Goal: Transaction & Acquisition: Purchase product/service

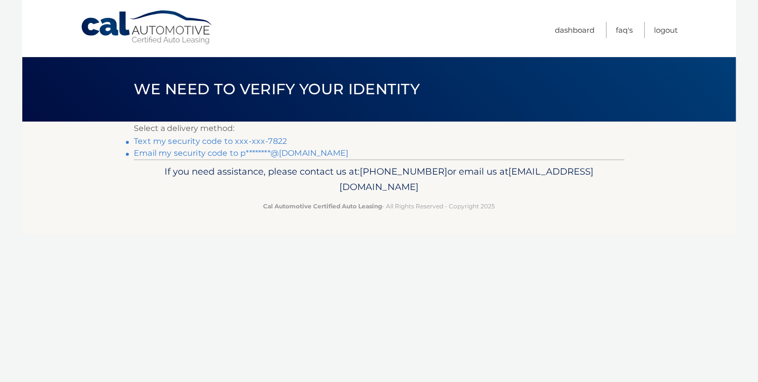
click at [217, 141] on link "Text my security code to xxx-xxx-7822" at bounding box center [210, 140] width 153 height 9
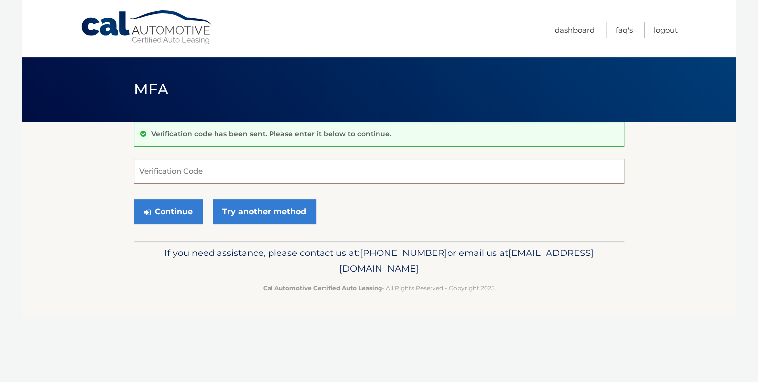
click at [220, 170] on input "Verification Code" at bounding box center [379, 171] width 491 height 25
type input "697135"
click at [187, 206] on button "Continue" at bounding box center [168, 211] width 69 height 25
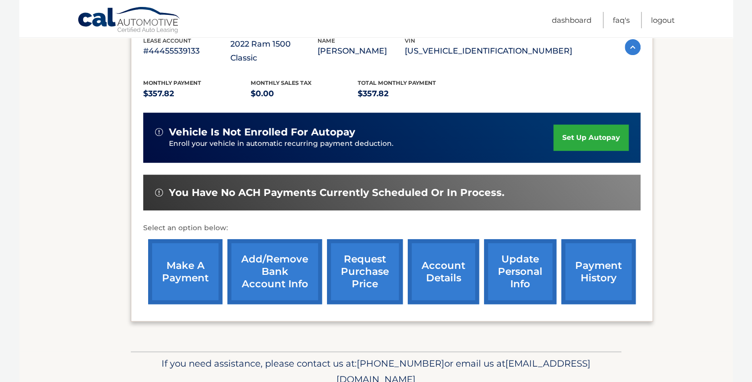
scroll to position [198, 0]
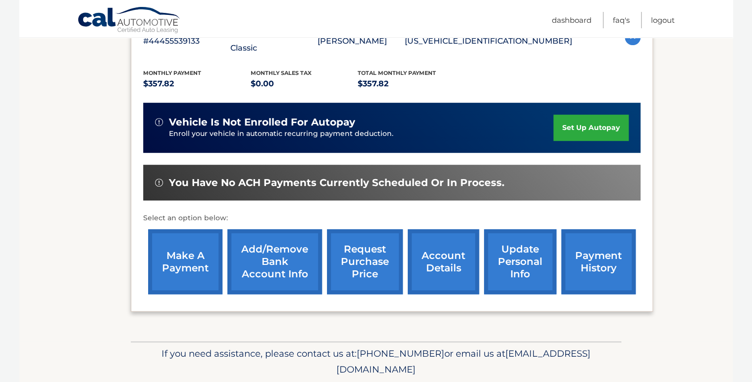
drag, startPoint x: 186, startPoint y: 240, endPoint x: 193, endPoint y: 239, distance: 7.0
click at [186, 240] on link "make a payment" at bounding box center [185, 261] width 74 height 65
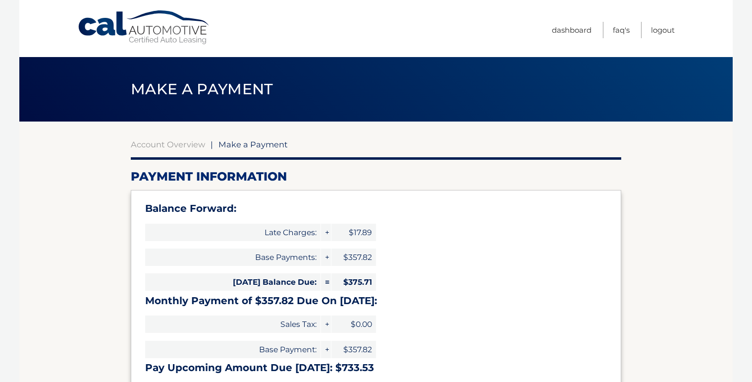
select select "NDg2Yzc5MWUtYmUyZS00YTY0LWFkNTUtNzUyZWI4MTdiZDNh"
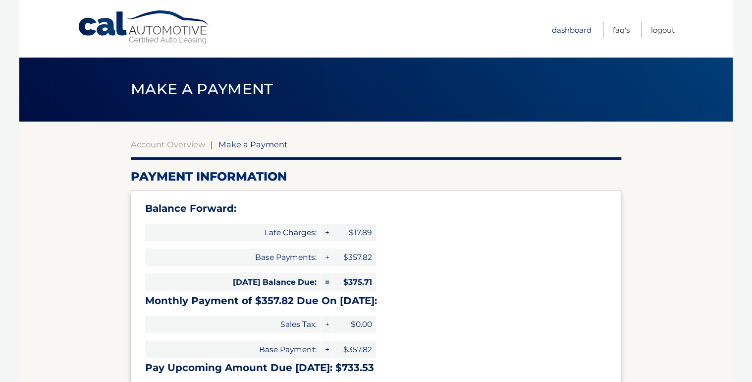
click at [577, 32] on link "Dashboard" at bounding box center [572, 30] width 40 height 16
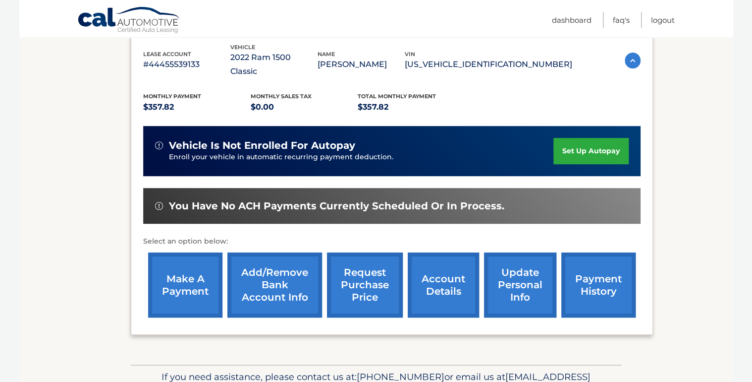
scroll to position [198, 0]
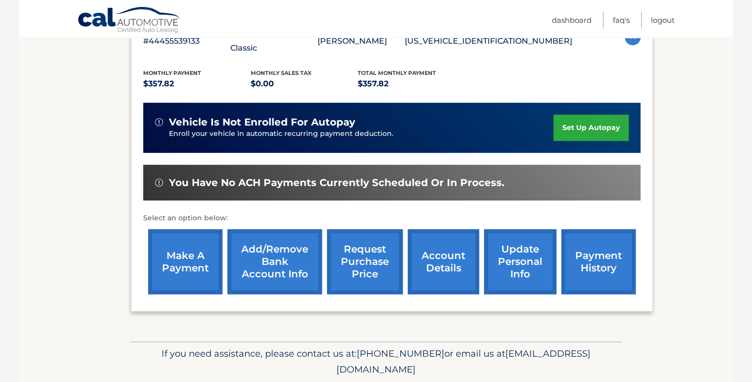
click at [183, 247] on link "make a payment" at bounding box center [185, 261] width 74 height 65
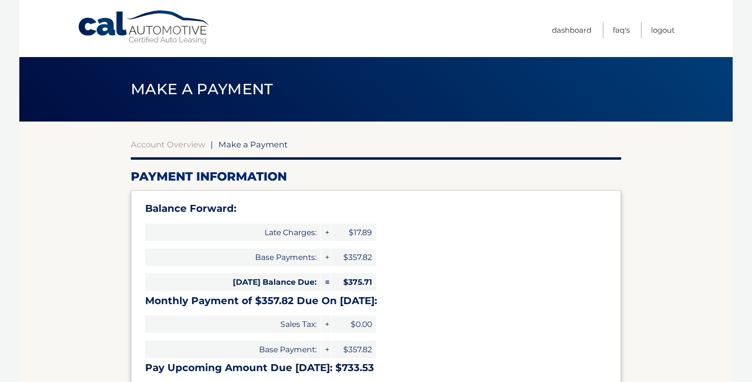
select select "NDg2Yzc5MWUtYmUyZS00YTY0LWFkNTUtNzUyZWI4MTdiZDNh"
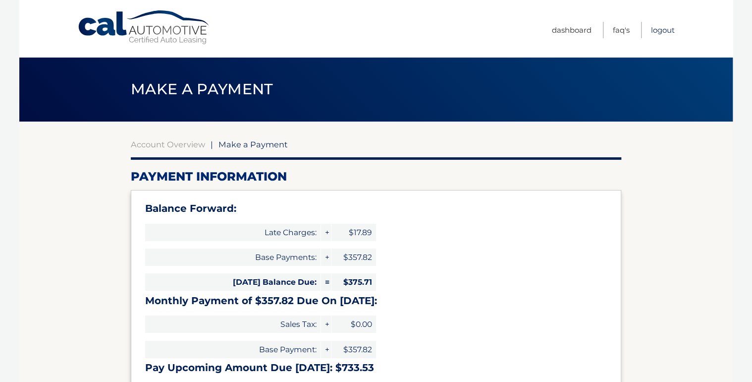
click at [667, 28] on link "Logout" at bounding box center [663, 30] width 24 height 16
